Goal: Obtain resource: Obtain resource

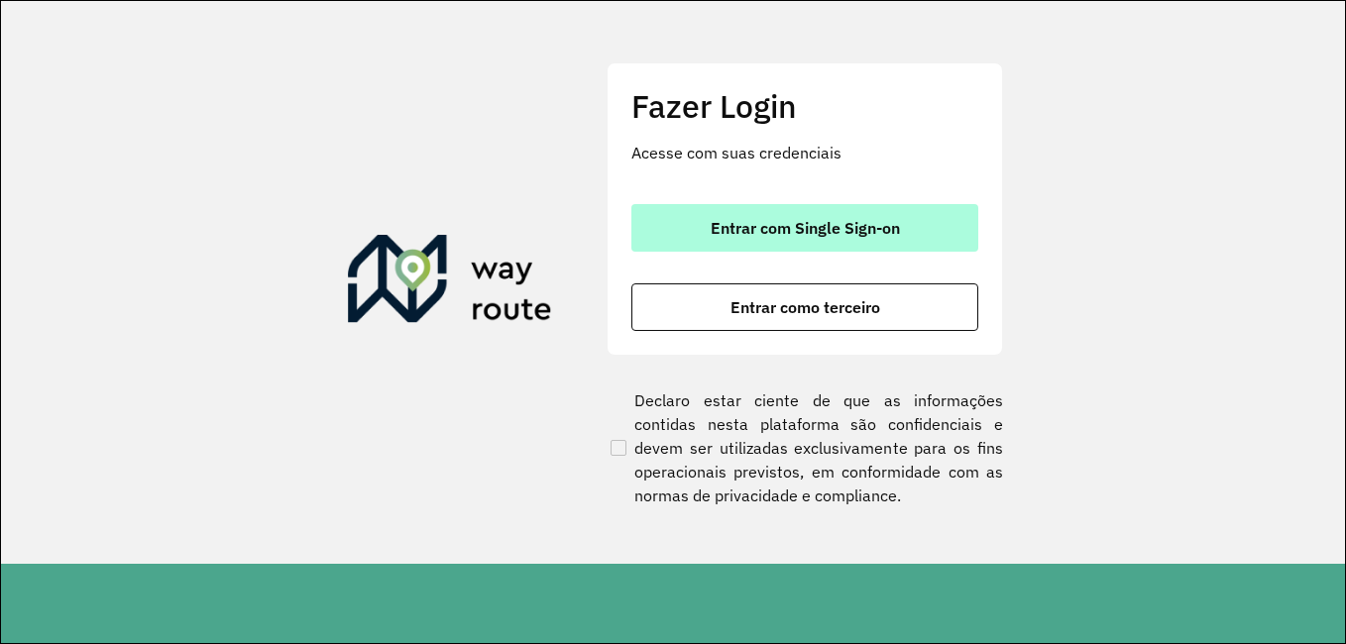
click at [783, 220] on span "Entrar com Single Sign-on" at bounding box center [805, 228] width 189 height 16
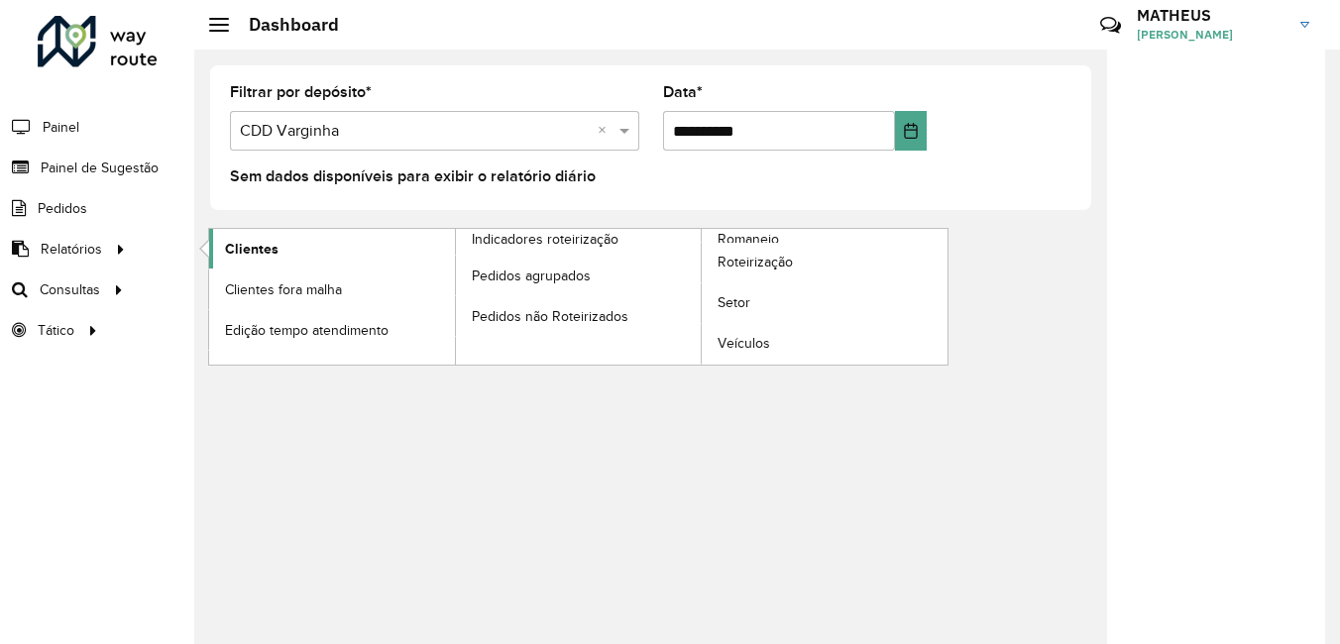
click at [237, 248] on span "Clientes" at bounding box center [252, 249] width 54 height 21
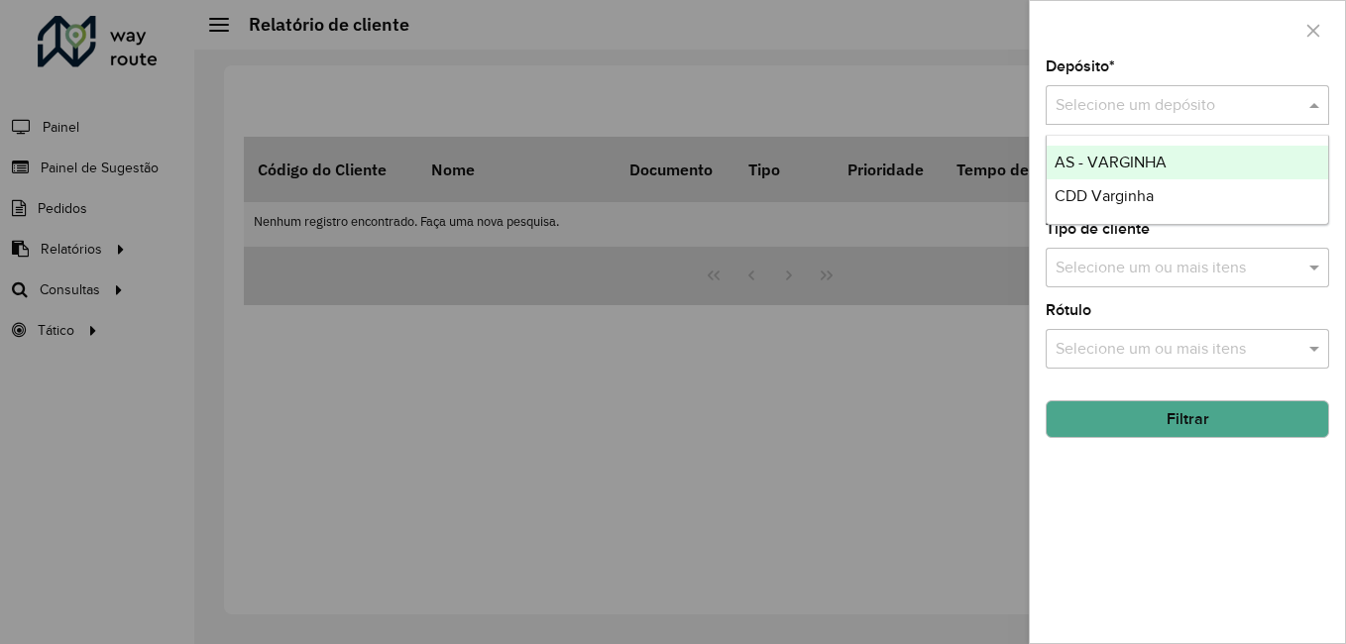
click at [1108, 118] on div "Selecione um depósito" at bounding box center [1188, 105] width 284 height 40
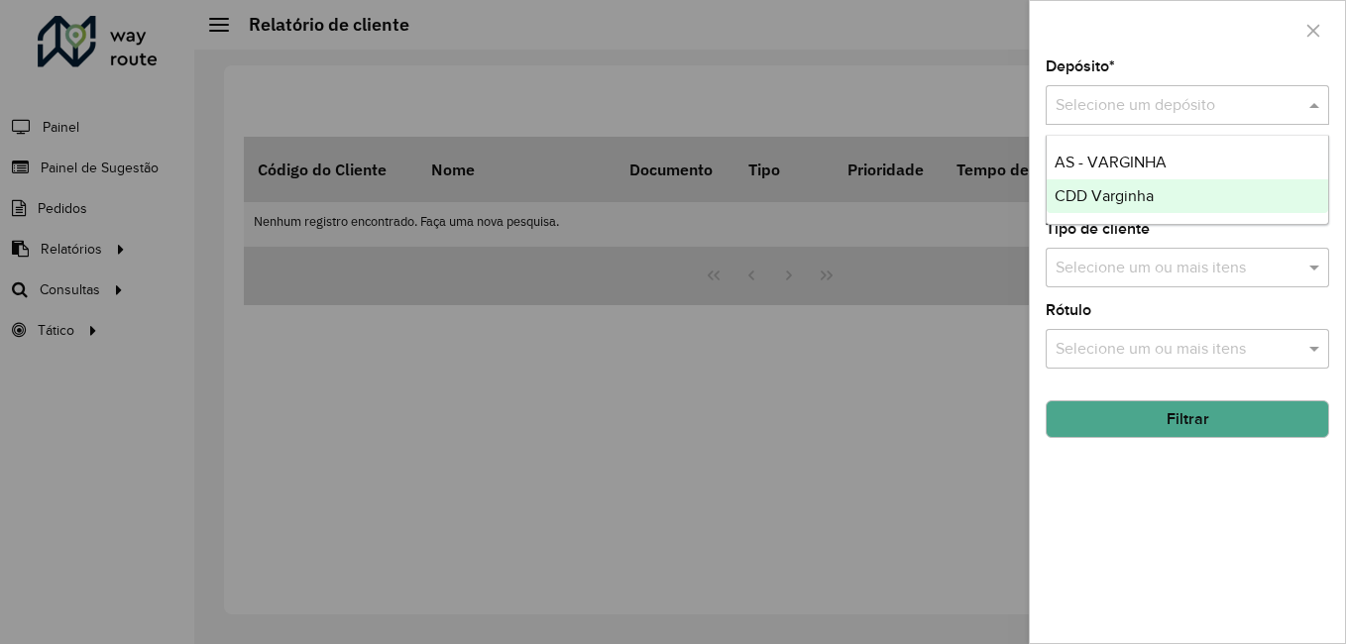
click at [1095, 193] on span "CDD Varginha" at bounding box center [1104, 195] width 99 height 17
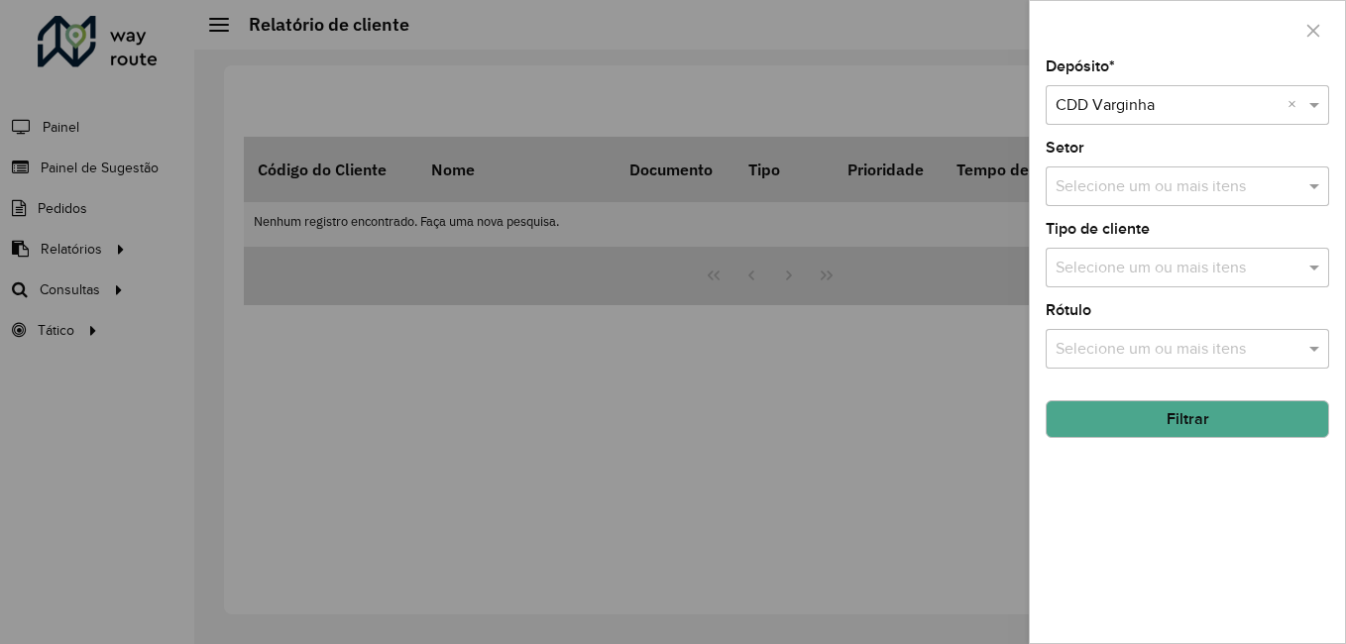
click at [1229, 427] on button "Filtrar" at bounding box center [1188, 419] width 284 height 38
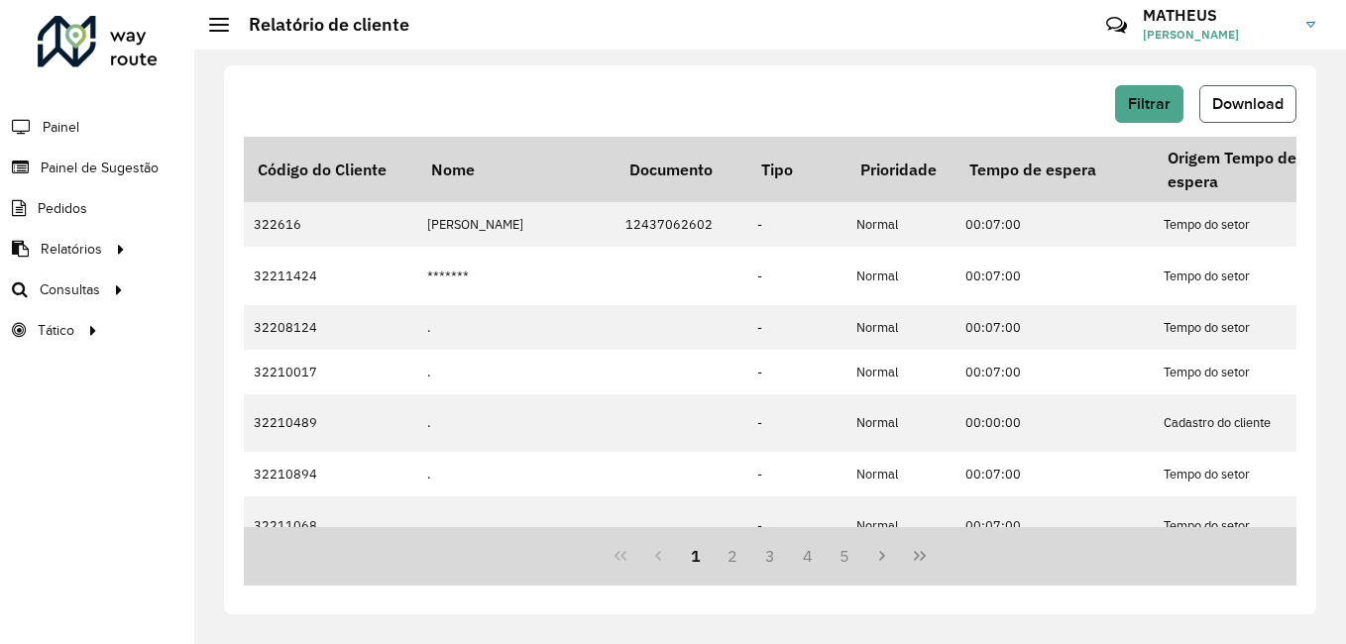
click at [1202, 120] on button "Download" at bounding box center [1247, 104] width 97 height 38
click at [1242, 96] on span "Download" at bounding box center [1247, 103] width 71 height 17
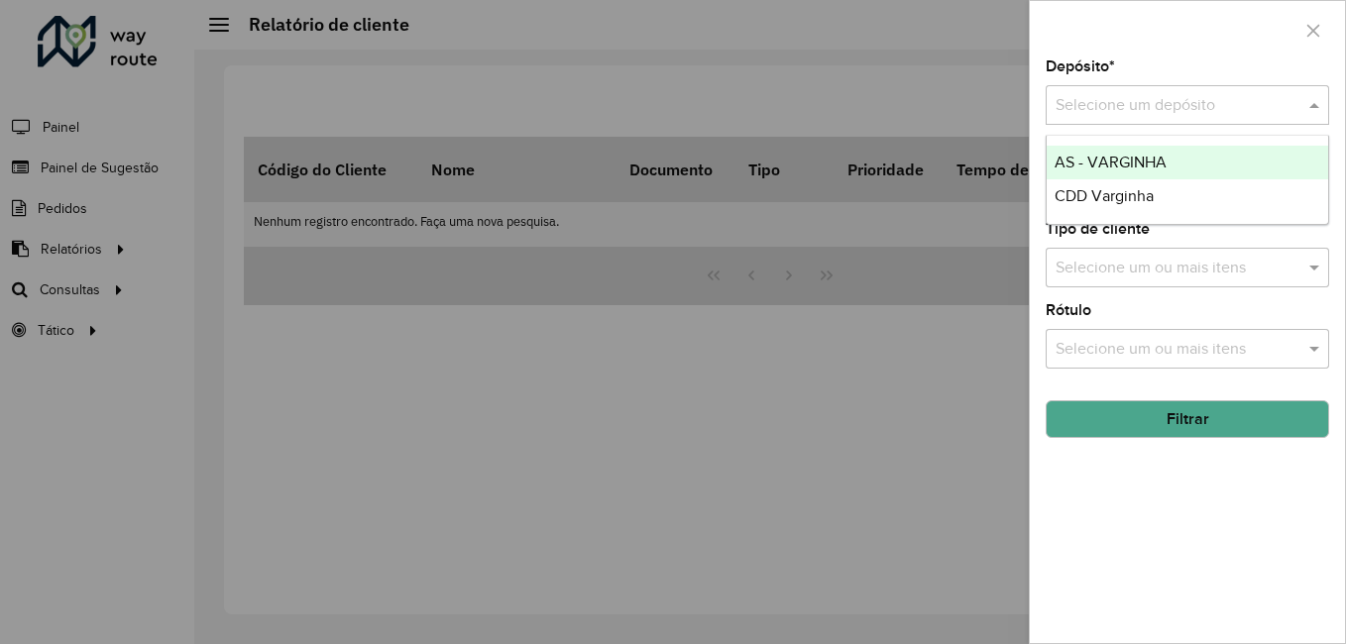
click at [1175, 97] on input "text" at bounding box center [1168, 106] width 224 height 24
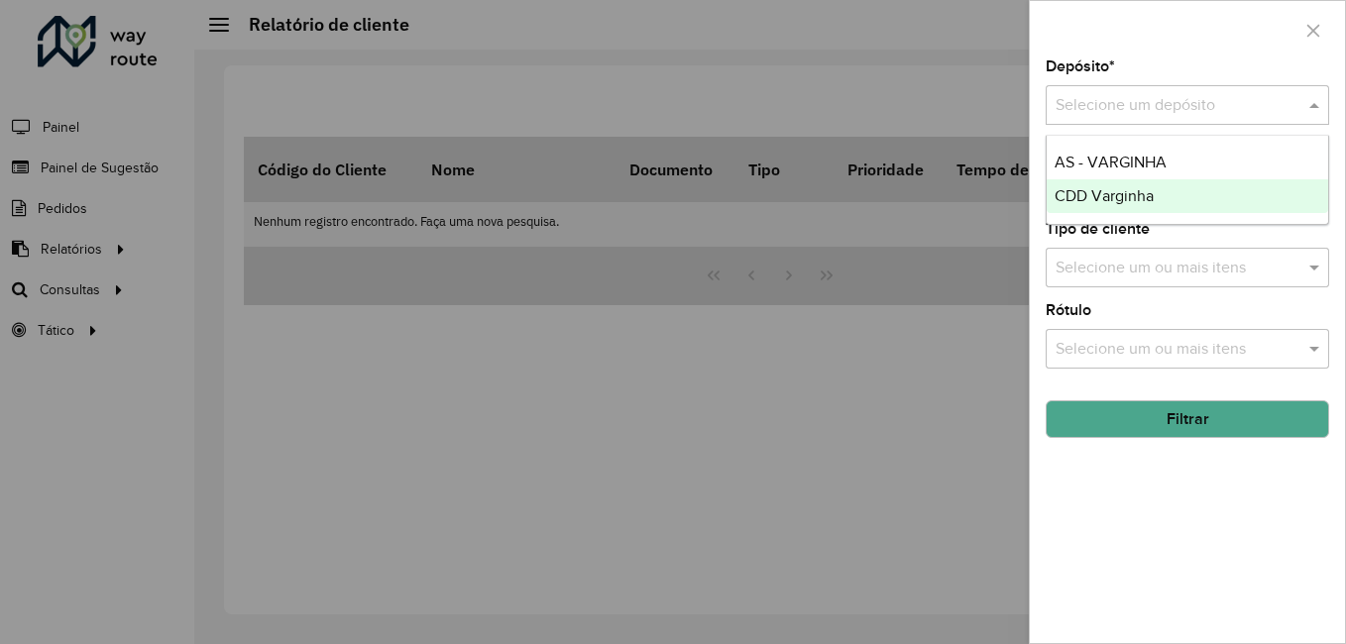
click at [1158, 187] on div "CDD Varginha" at bounding box center [1188, 196] width 282 height 34
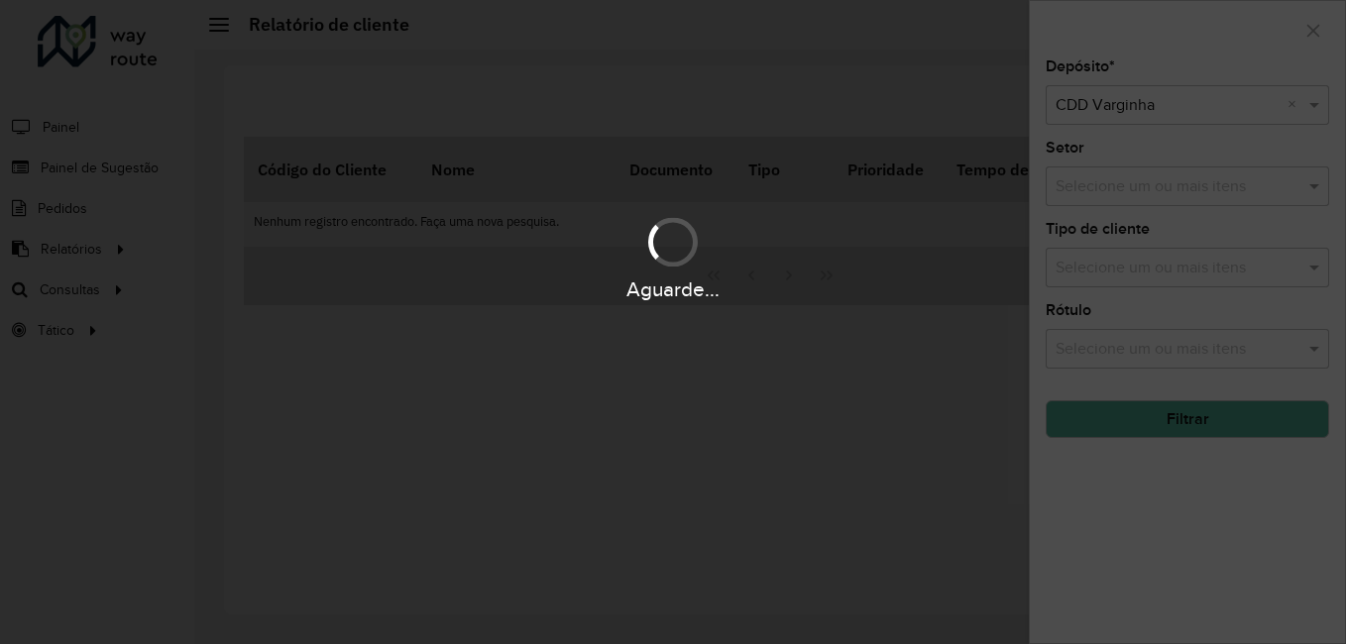
click at [440, 379] on div "Aguarde..." at bounding box center [673, 322] width 1346 height 644
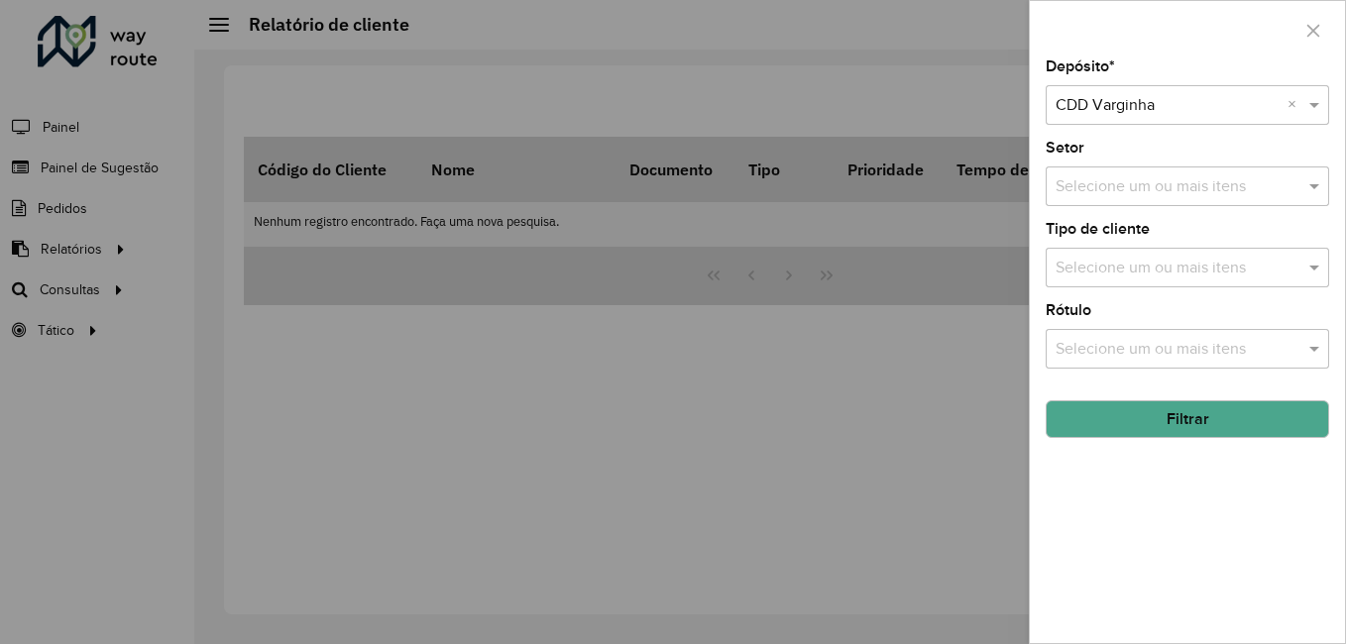
click at [368, 371] on div at bounding box center [673, 322] width 1346 height 644
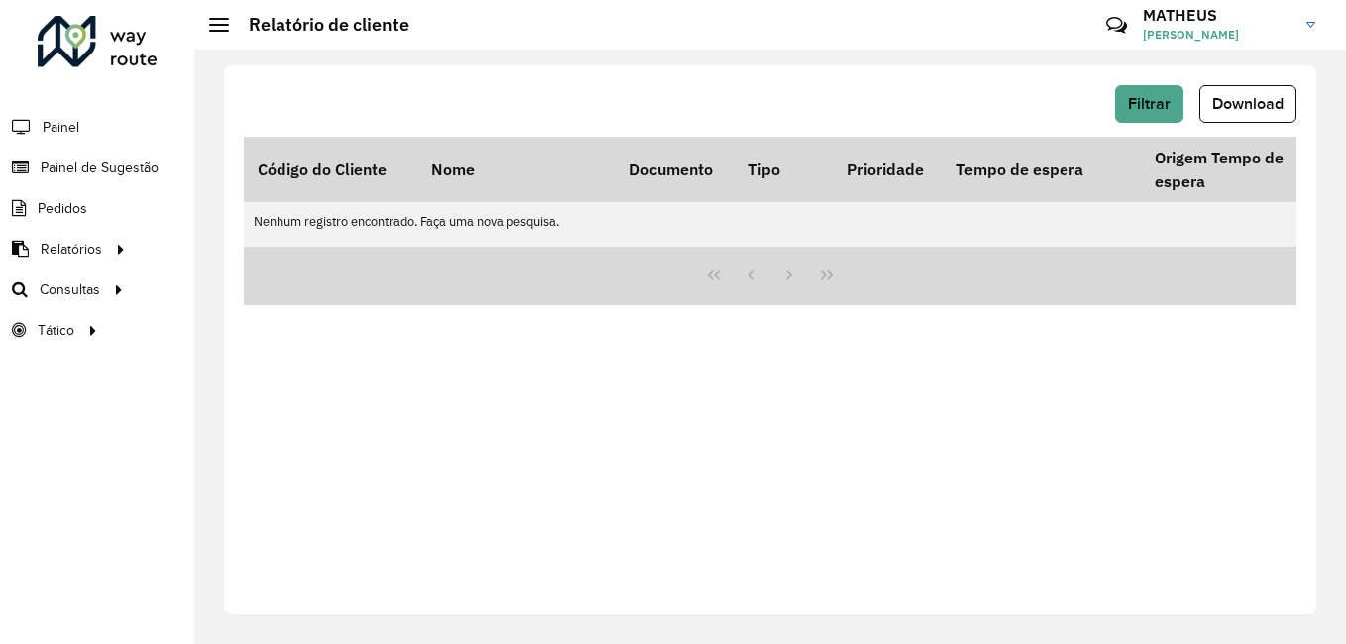
click at [470, 577] on div "Filtrar Download Código do Cliente Nome Documento Tipo Prioridade Tempo de espe…" at bounding box center [770, 339] width 1092 height 549
click at [0, 166] on html "Aguarde... Pop-up bloqueado! Seu navegador bloqueou automáticamente a abertura …" at bounding box center [673, 322] width 1346 height 644
click at [10, 112] on link "Painel" at bounding box center [41, 127] width 83 height 40
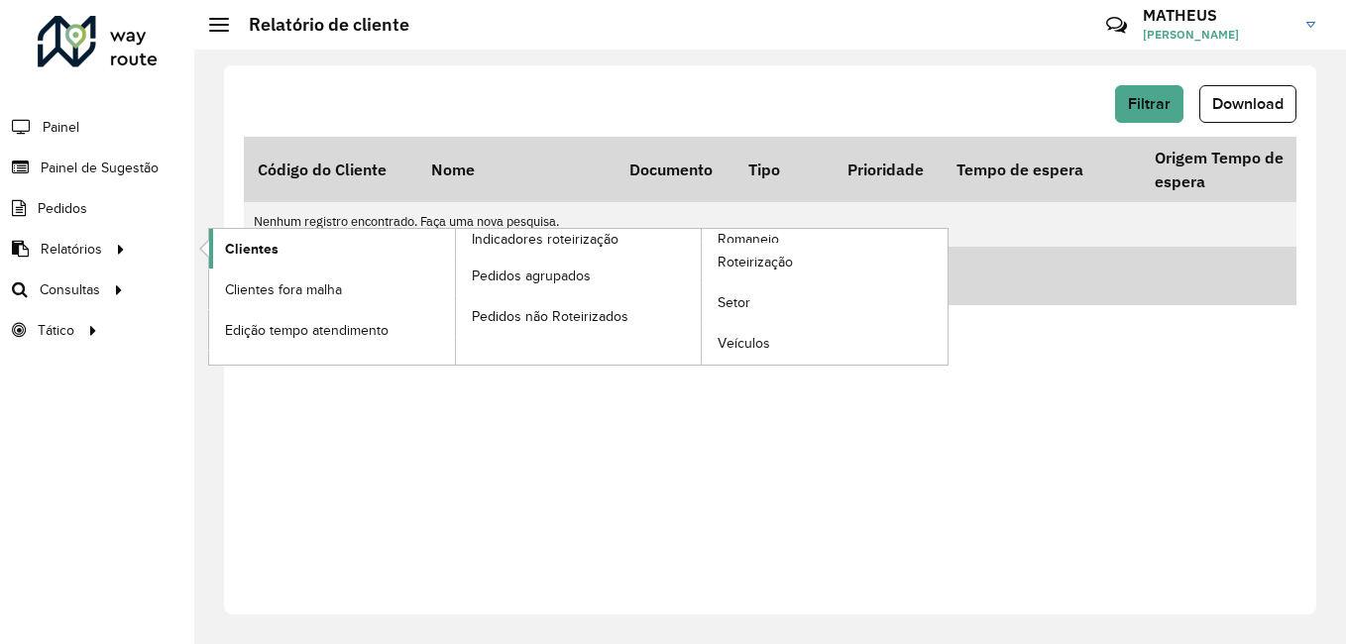
click at [341, 241] on link "Clientes" at bounding box center [332, 249] width 246 height 40
click at [292, 248] on link "Clientes" at bounding box center [332, 249] width 246 height 40
click at [267, 244] on span "Clientes" at bounding box center [252, 249] width 54 height 21
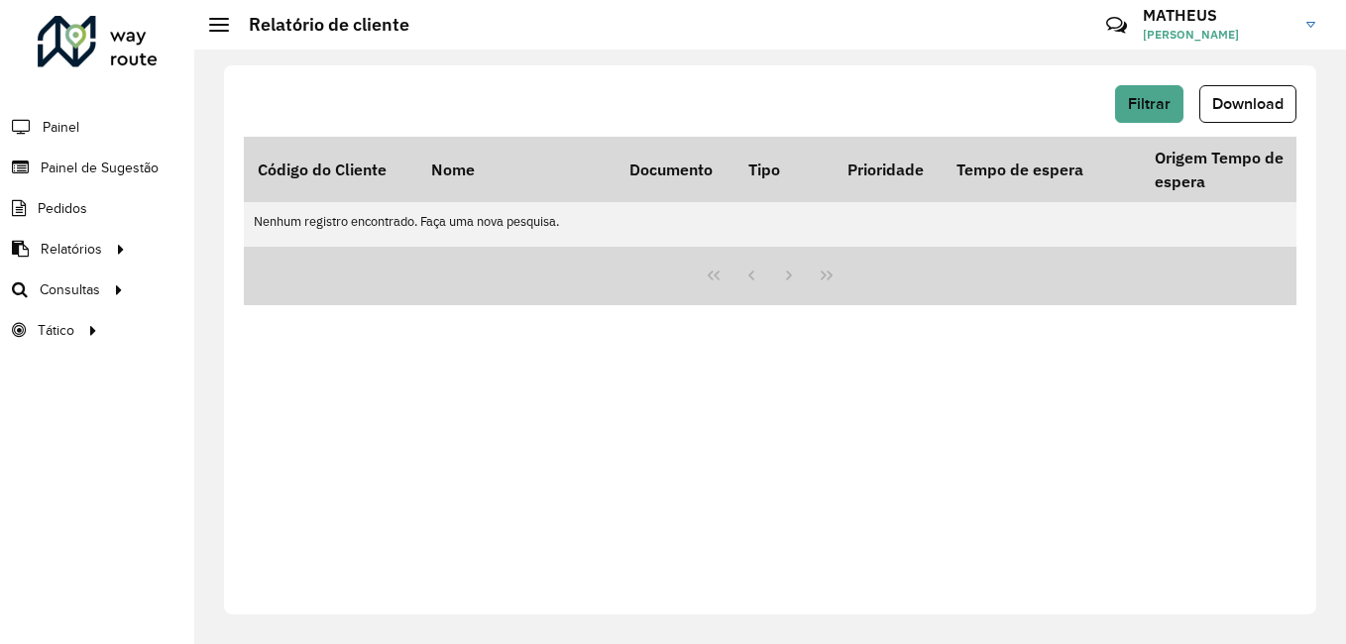
click at [301, 529] on div "Filtrar Download Código do Cliente Nome Documento Tipo Prioridade Tempo de espe…" at bounding box center [770, 339] width 1092 height 549
drag, startPoint x: 64, startPoint y: 1, endPoint x: 278, endPoint y: 137, distance: 252.7
click at [278, 137] on th "Código do Cliente" at bounding box center [330, 169] width 173 height 65
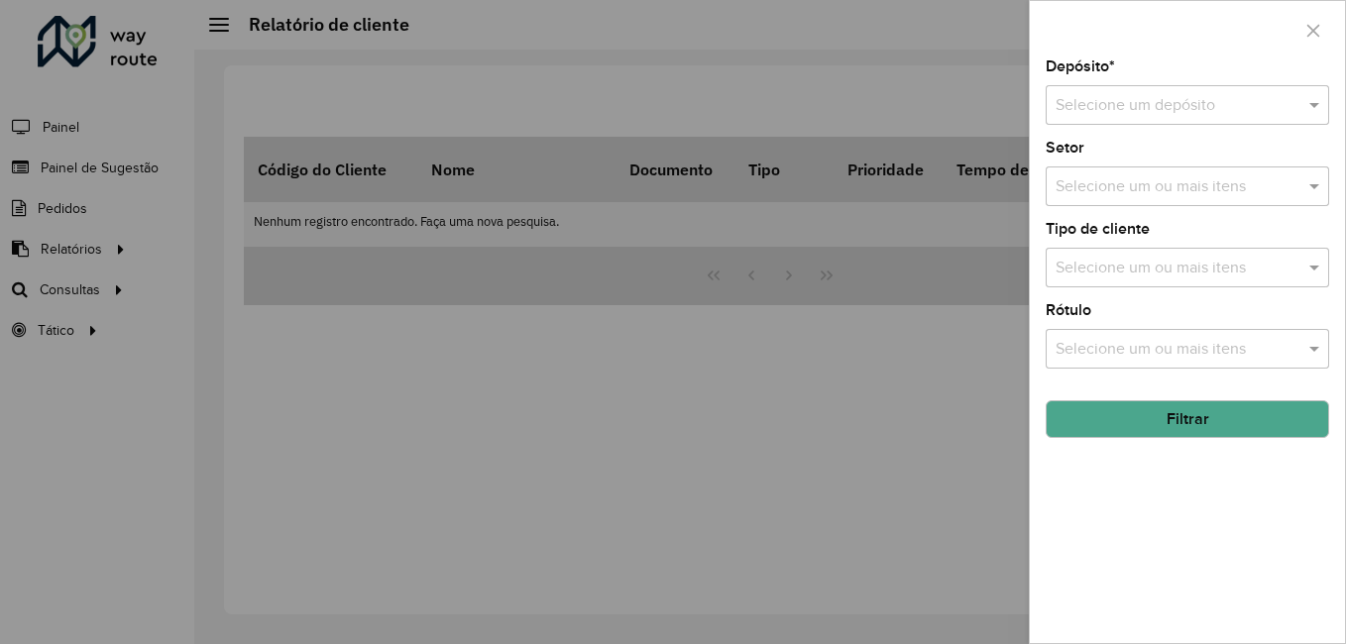
click at [374, 244] on div at bounding box center [673, 322] width 1346 height 644
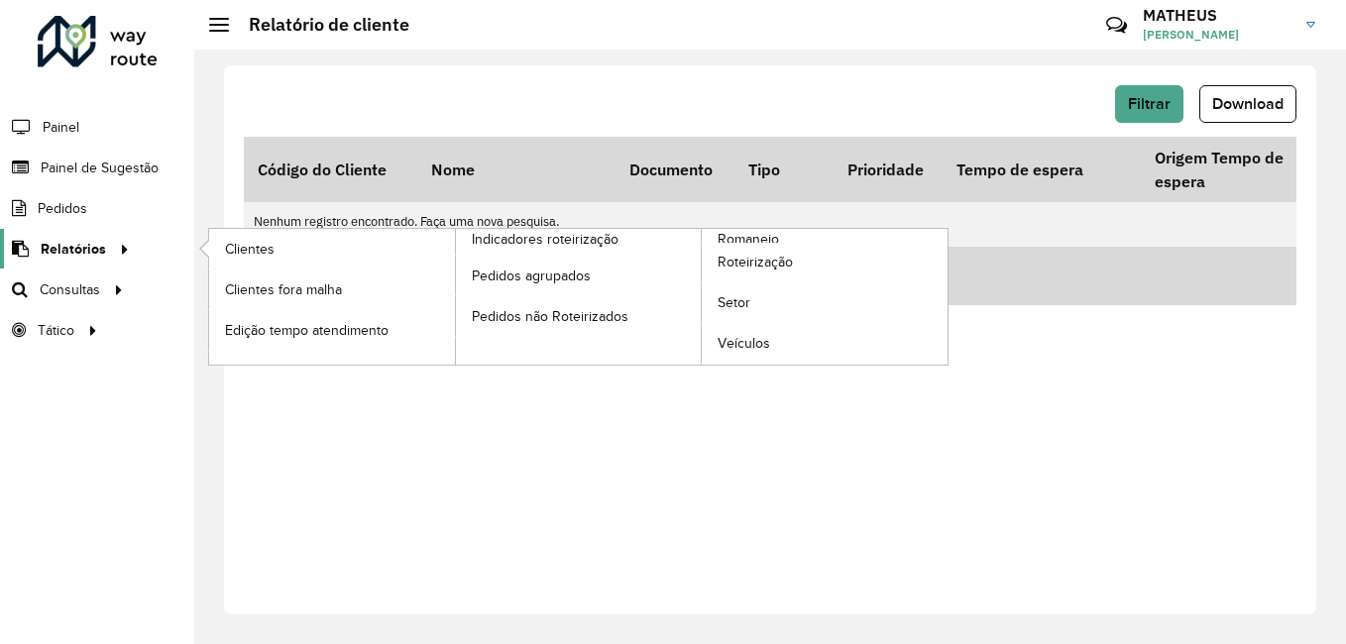
click at [42, 247] on span "Relatórios" at bounding box center [73, 249] width 65 height 21
click at [276, 243] on span "Clientes" at bounding box center [252, 249] width 54 height 21
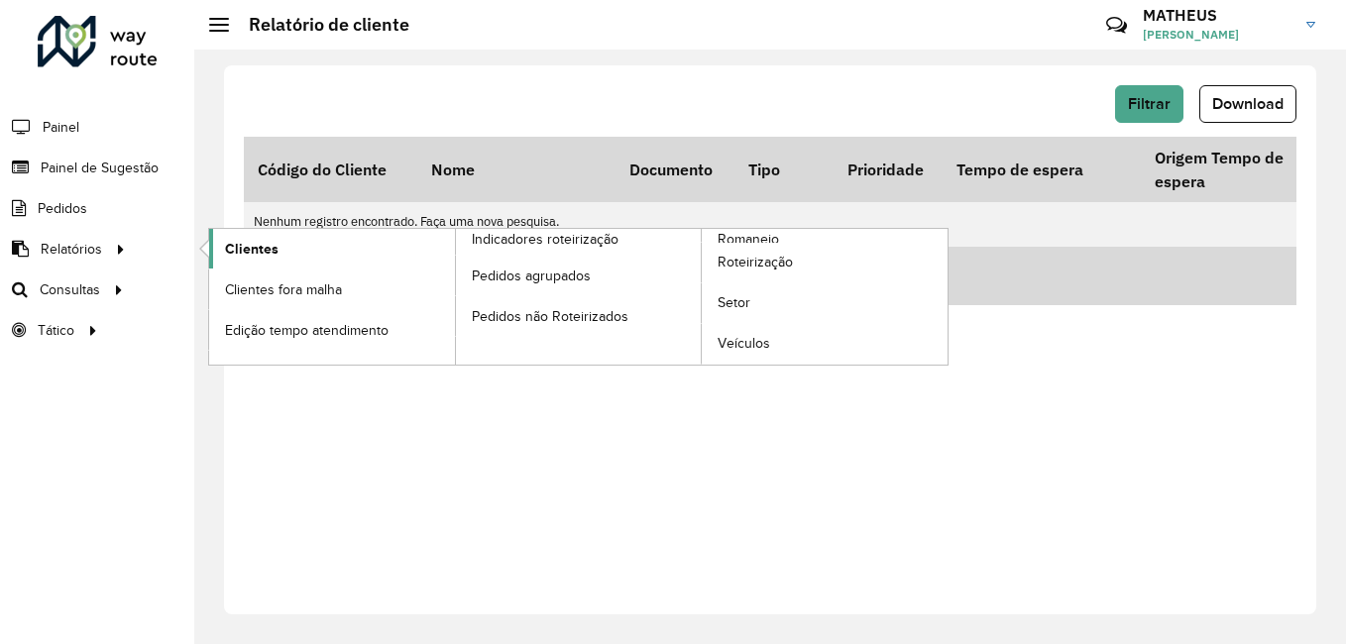
click at [276, 243] on span "Clientes" at bounding box center [252, 249] width 54 height 21
click at [277, 273] on link "Clientes fora malha" at bounding box center [332, 290] width 246 height 40
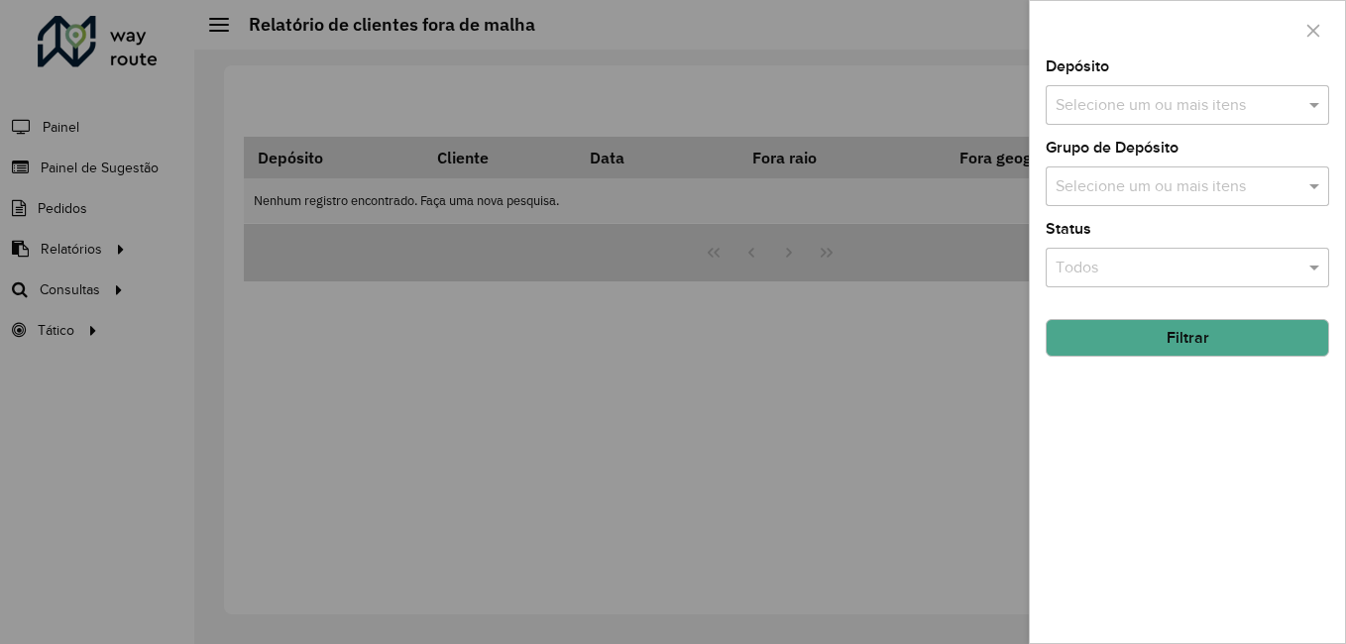
click at [100, 255] on div at bounding box center [673, 322] width 1346 height 644
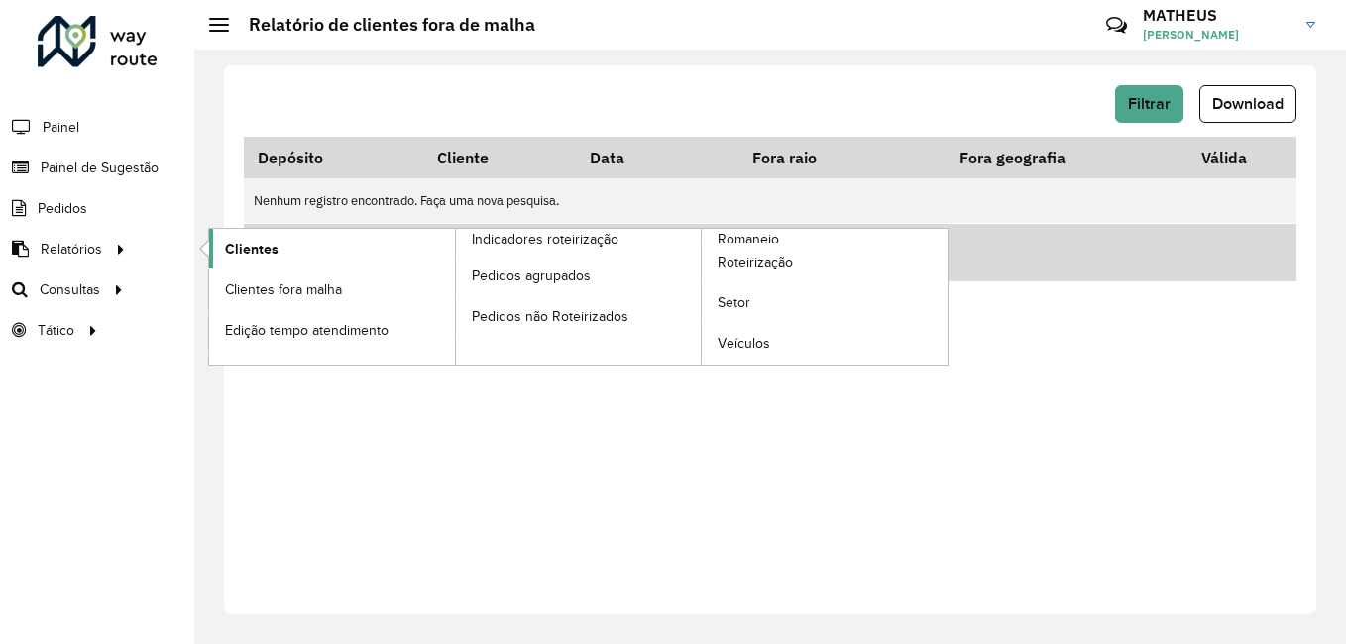
click at [263, 255] on span "Clientes" at bounding box center [252, 249] width 54 height 21
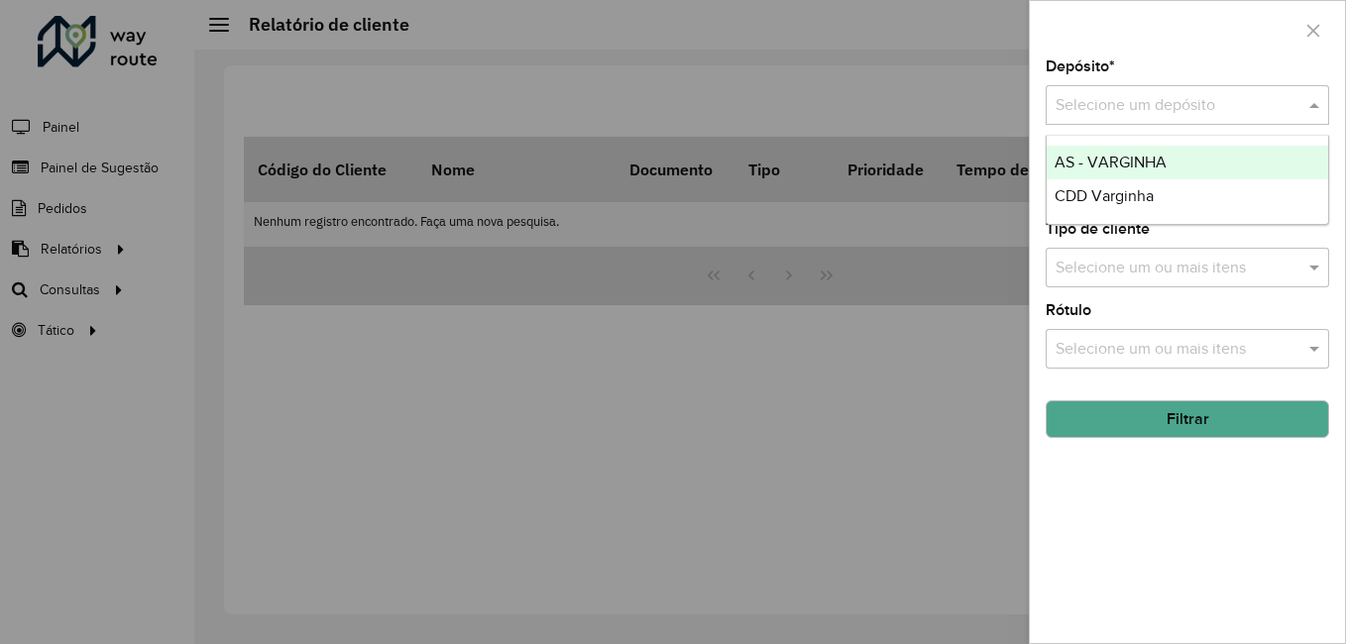
click at [1144, 103] on input "text" at bounding box center [1168, 106] width 224 height 24
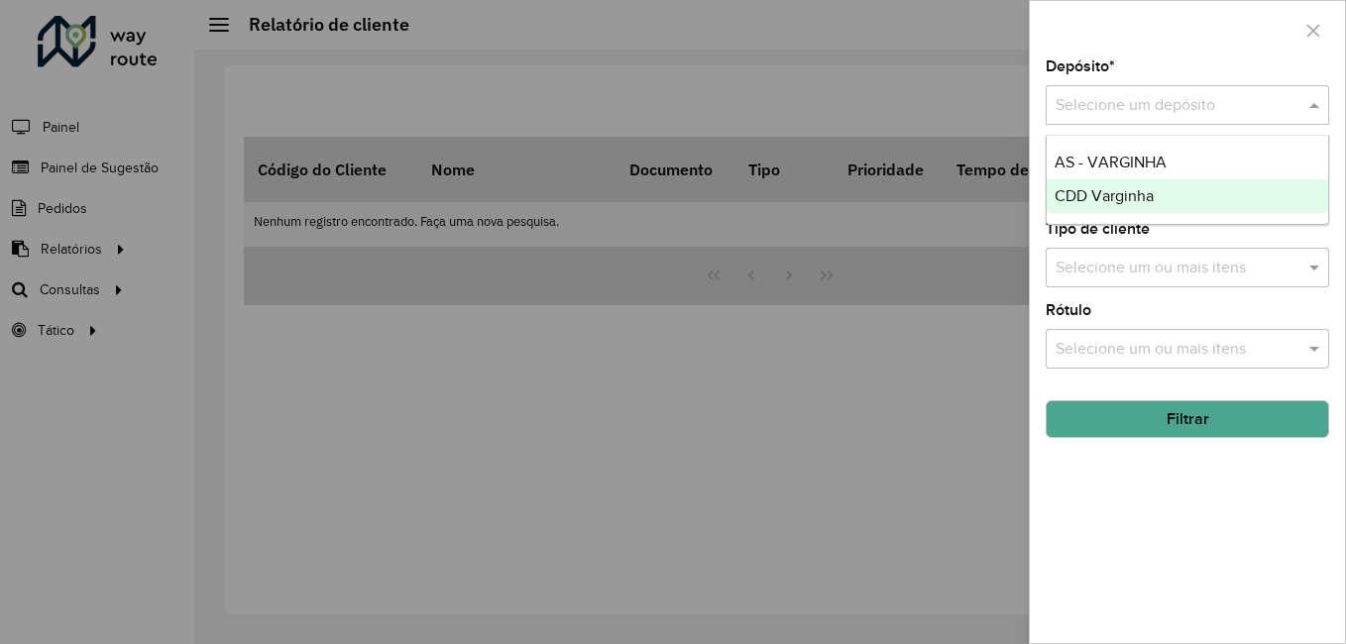
click at [1114, 186] on div "CDD Varginha" at bounding box center [1188, 196] width 282 height 34
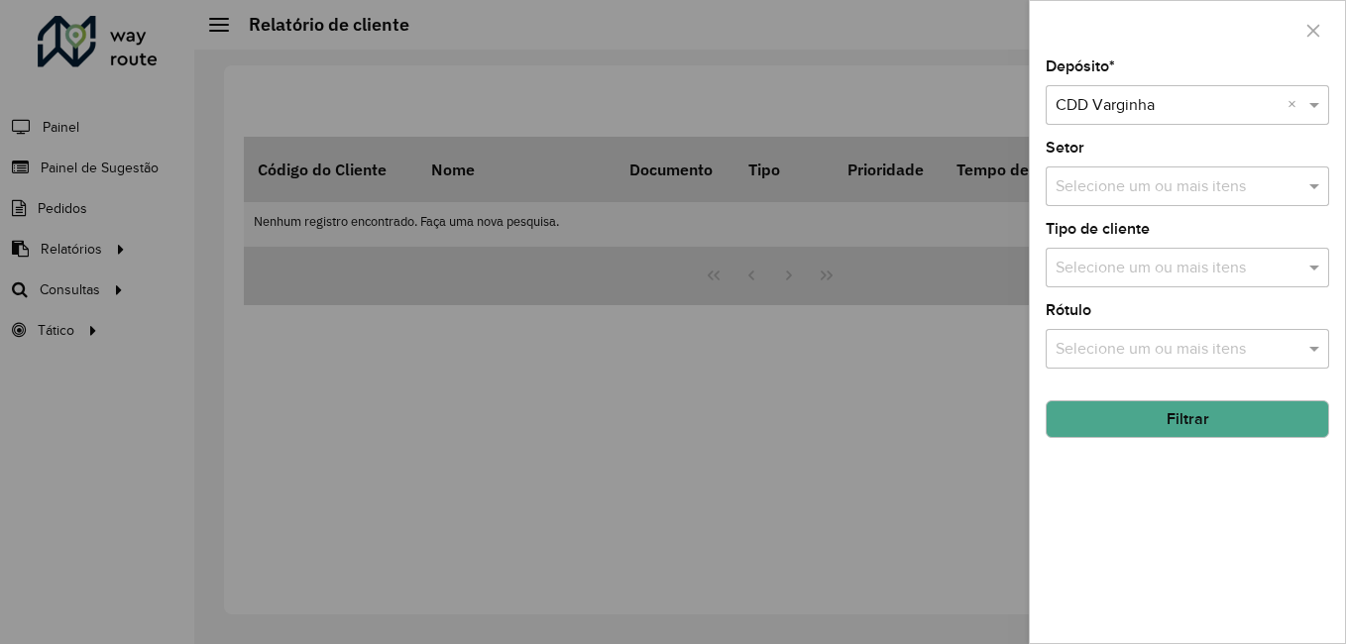
click at [1134, 433] on button "Filtrar" at bounding box center [1188, 419] width 284 height 38
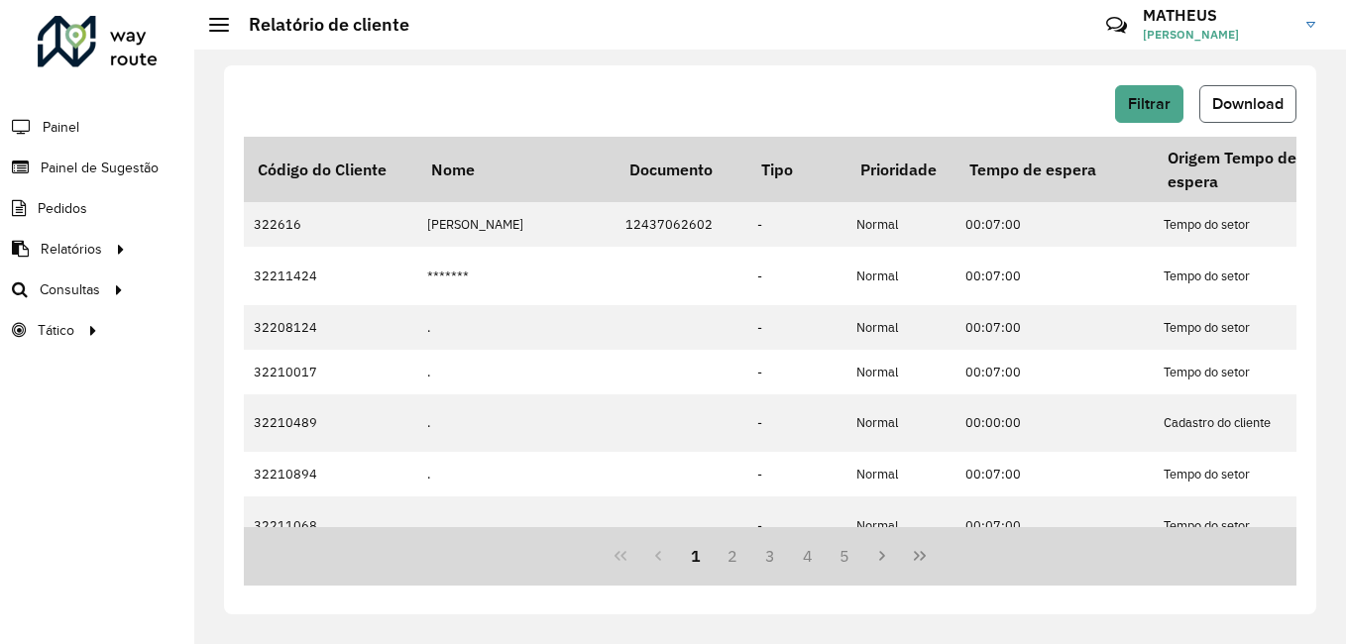
click at [1220, 109] on span "Download" at bounding box center [1247, 103] width 71 height 17
